Goal: Information Seeking & Learning: Stay updated

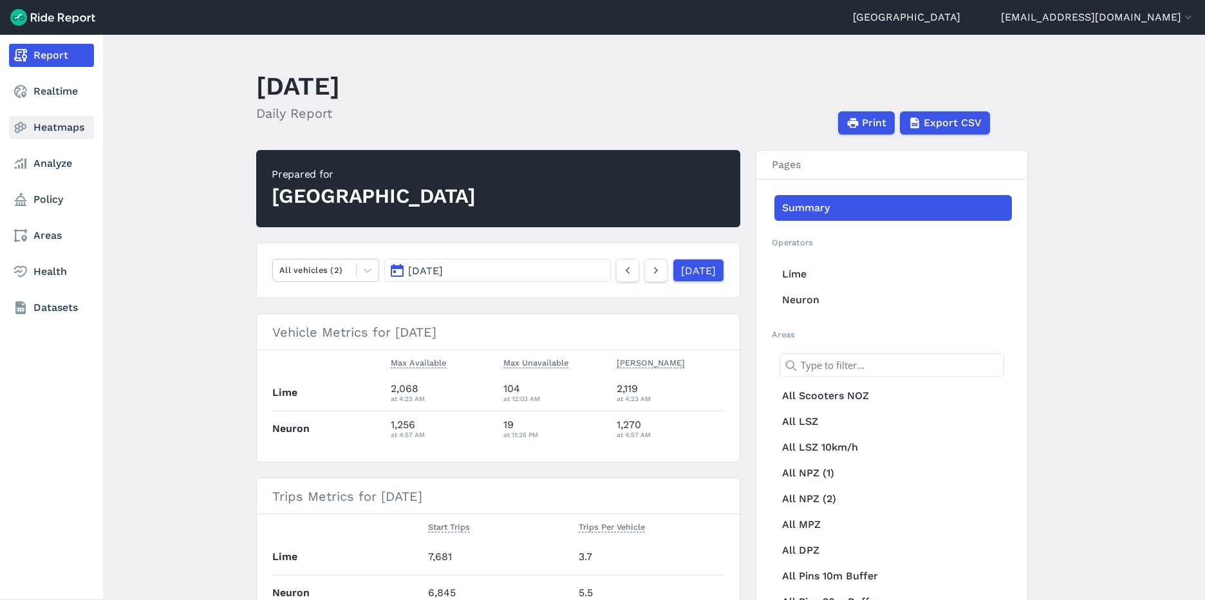
click at [56, 117] on link "Heatmaps" at bounding box center [51, 127] width 85 height 23
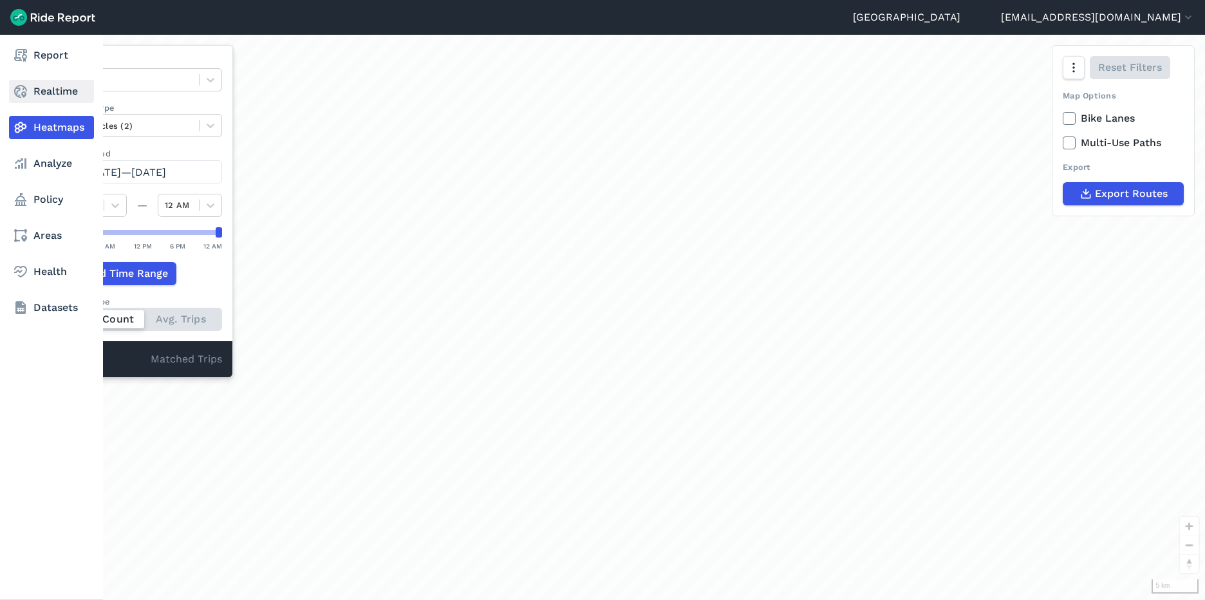
click at [55, 100] on link "Realtime" at bounding box center [51, 91] width 85 height 23
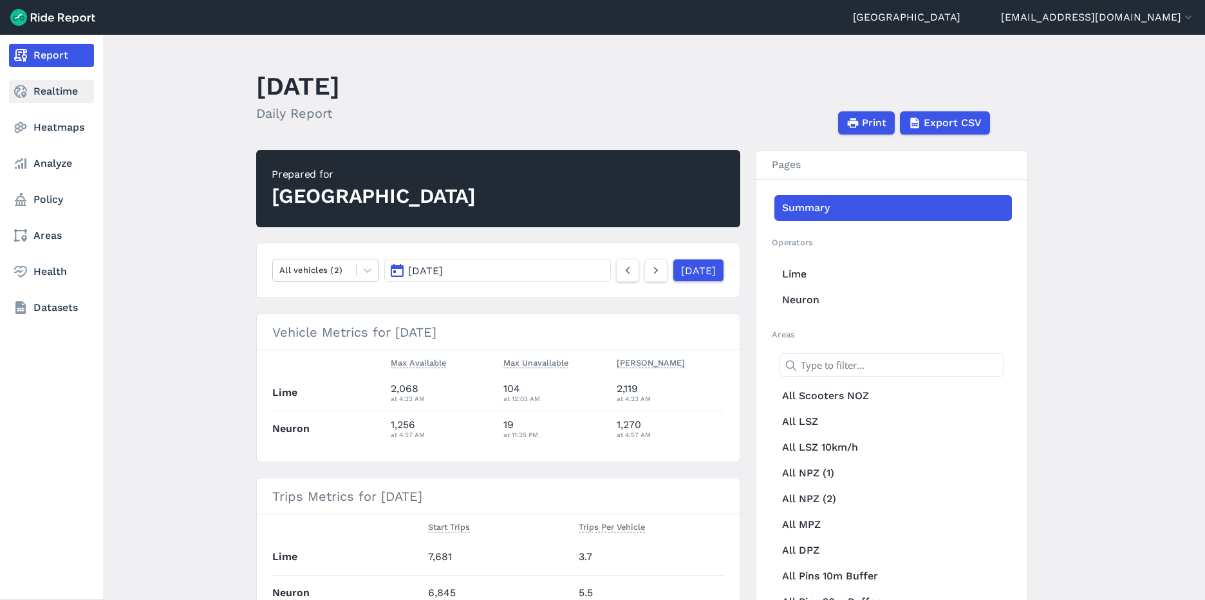
click at [33, 90] on link "Realtime" at bounding box center [51, 91] width 85 height 23
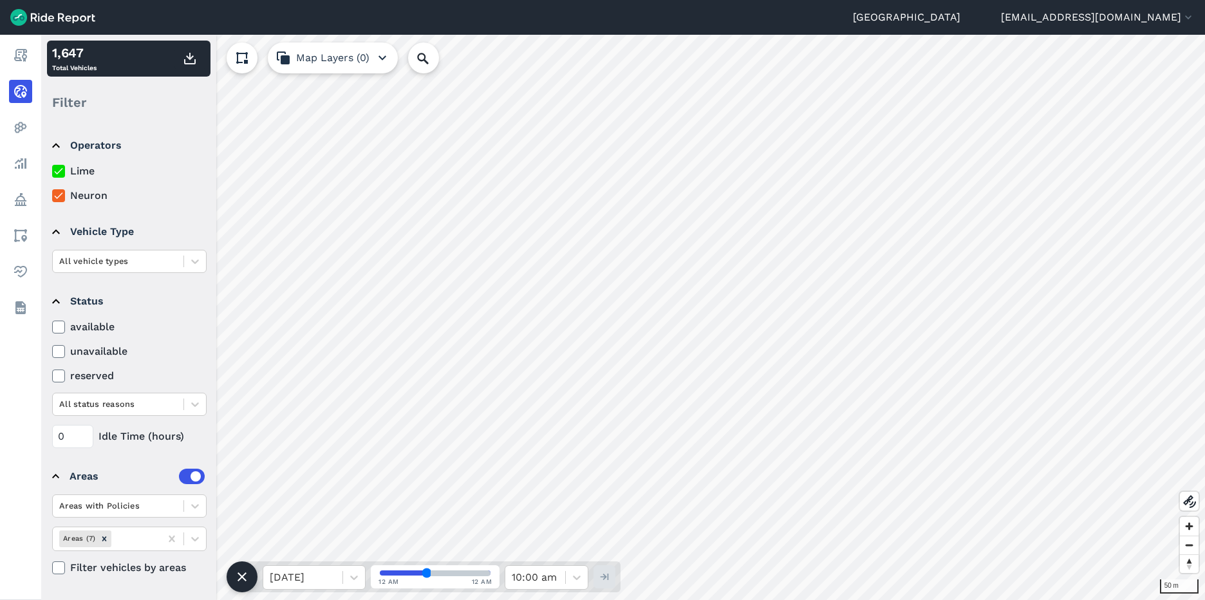
click at [415, 574] on input "range" at bounding box center [435, 572] width 111 height 5
click at [402, 575] on input "range" at bounding box center [435, 572] width 111 height 5
click at [391, 575] on input "range" at bounding box center [435, 572] width 111 height 5
click at [384, 574] on input "range" at bounding box center [435, 572] width 111 height 5
click at [314, 585] on div at bounding box center [303, 578] width 66 height 18
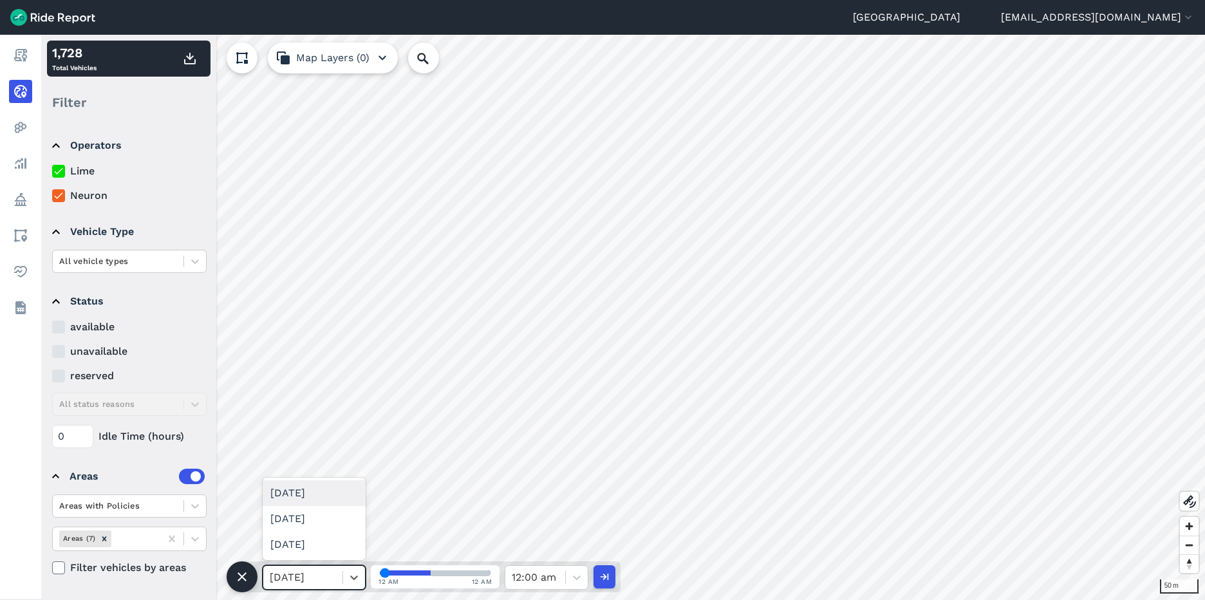
click at [310, 493] on div "Thu, 14 Aug" at bounding box center [314, 493] width 103 height 26
click at [422, 572] on input "range" at bounding box center [435, 572] width 111 height 5
click at [430, 572] on input "range" at bounding box center [435, 572] width 111 height 5
click at [443, 572] on input "range" at bounding box center [435, 572] width 111 height 5
click at [464, 571] on input "range" at bounding box center [435, 572] width 111 height 5
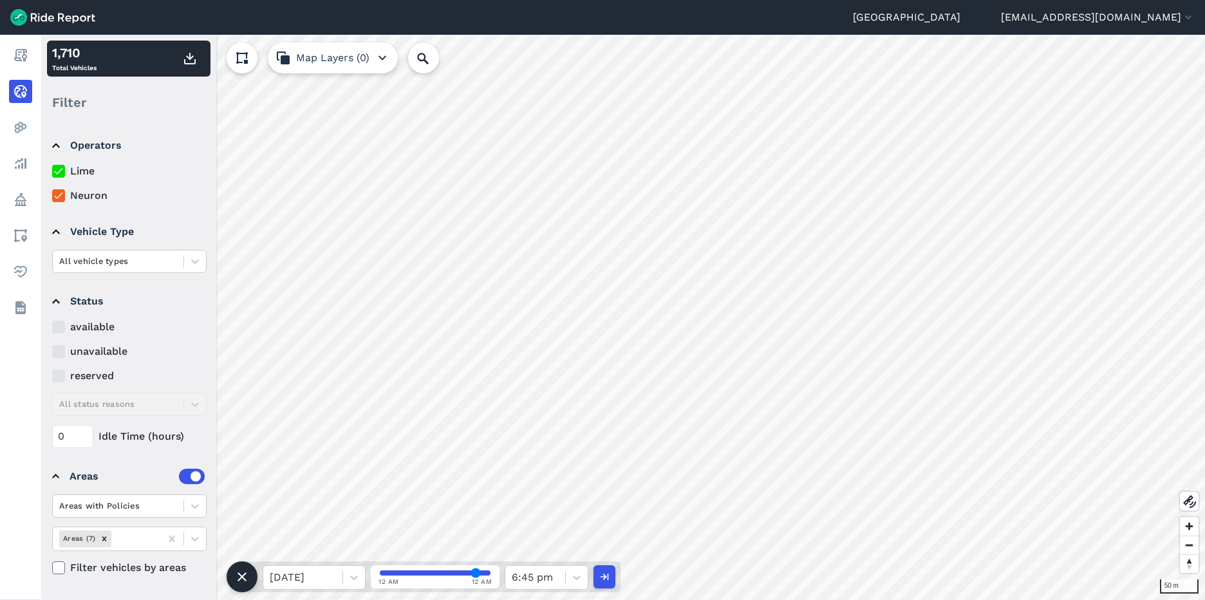
click at [476, 570] on input "range" at bounding box center [435, 572] width 111 height 5
click at [384, 575] on input "range" at bounding box center [435, 572] width 111 height 5
click at [406, 572] on input "range" at bounding box center [435, 572] width 111 height 5
click at [426, 571] on input "range" at bounding box center [435, 572] width 111 height 5
click at [480, 576] on input "range" at bounding box center [435, 572] width 111 height 5
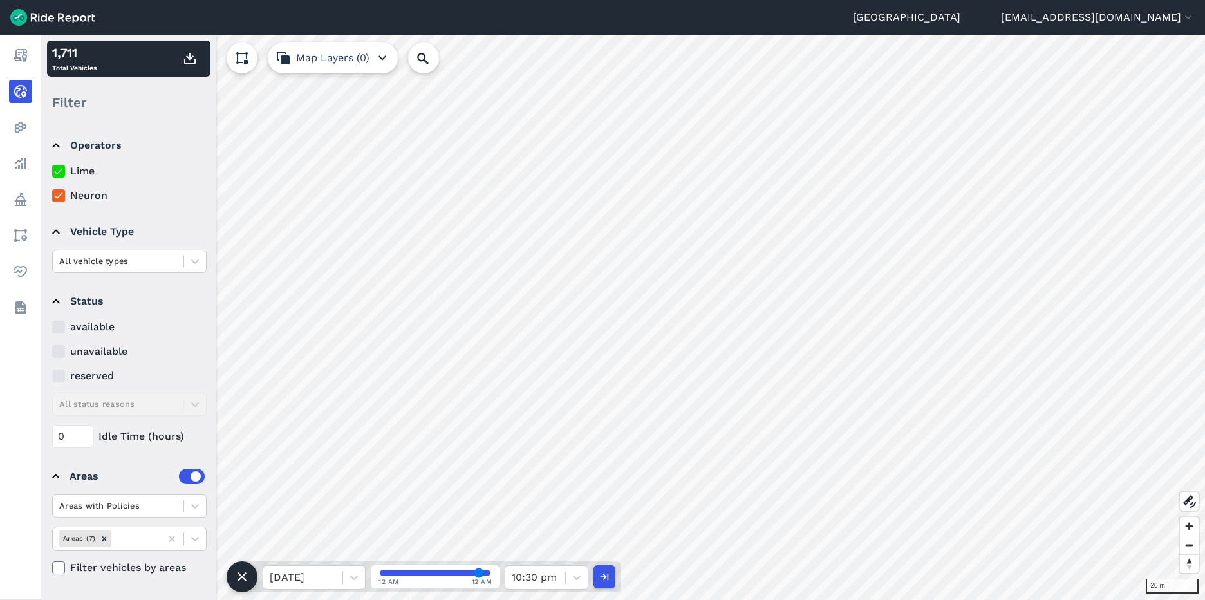
click at [489, 574] on input "range" at bounding box center [435, 572] width 111 height 5
click at [395, 576] on input "range" at bounding box center [435, 572] width 111 height 5
click at [417, 572] on input "range" at bounding box center [435, 572] width 111 height 5
click at [431, 572] on span at bounding box center [435, 573] width 113 height 8
click at [429, 574] on input "range" at bounding box center [435, 572] width 111 height 5
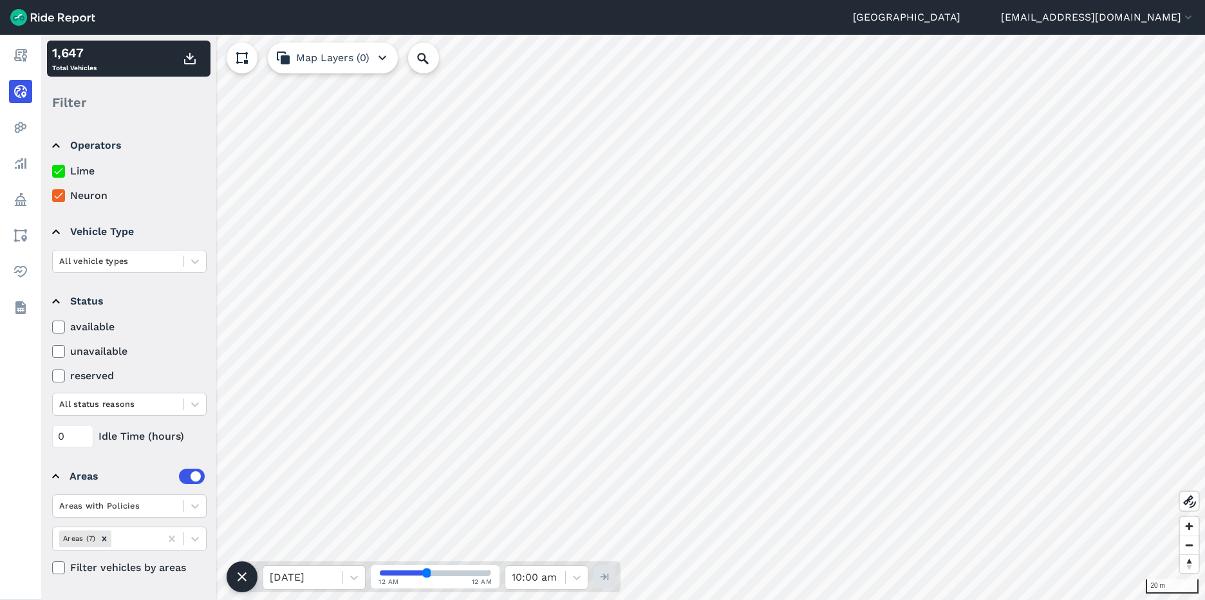
type input "31"
click at [417, 572] on input "range" at bounding box center [435, 572] width 111 height 5
